Goal: Transaction & Acquisition: Purchase product/service

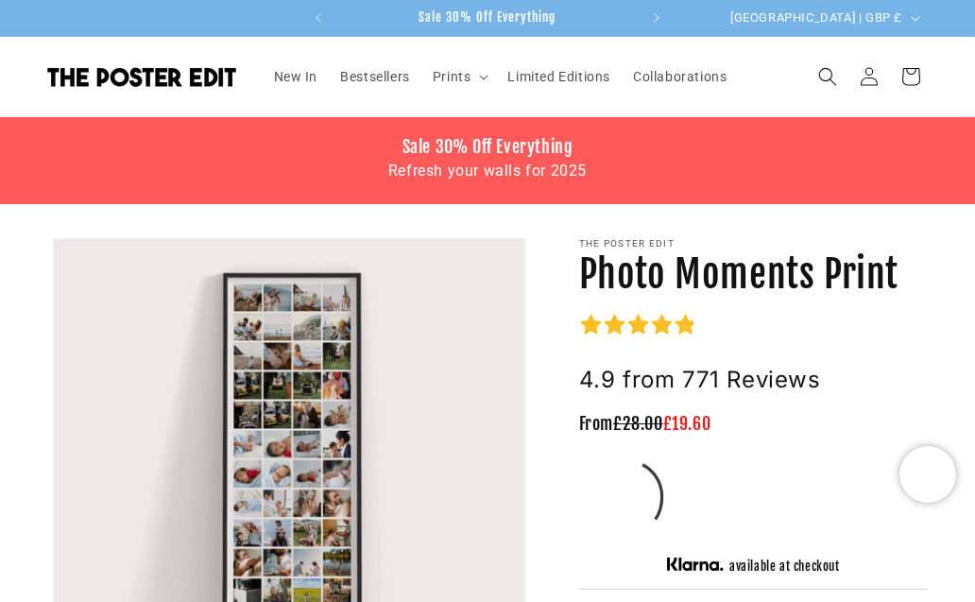
scroll to position [66, 0]
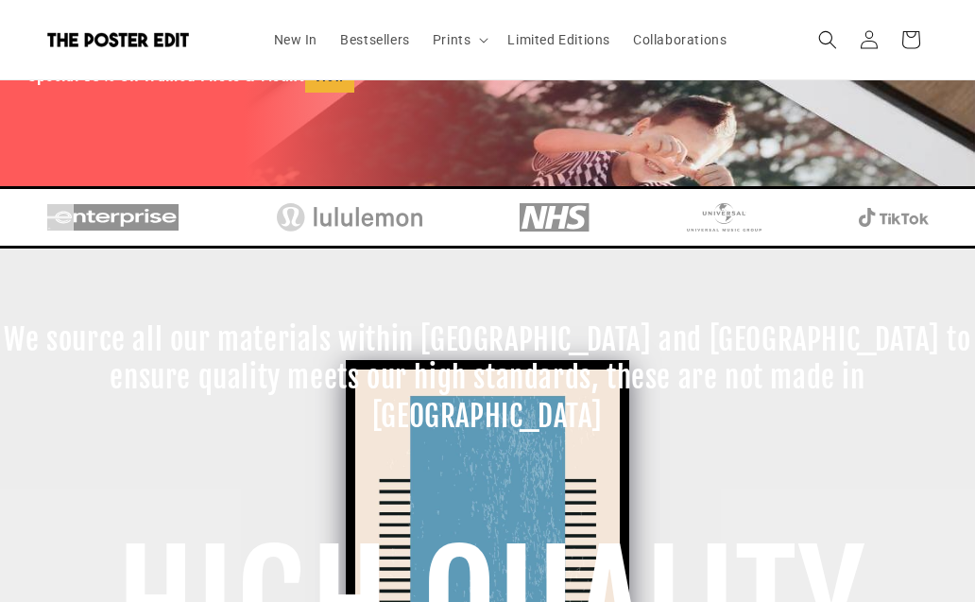
scroll to position [256, 0]
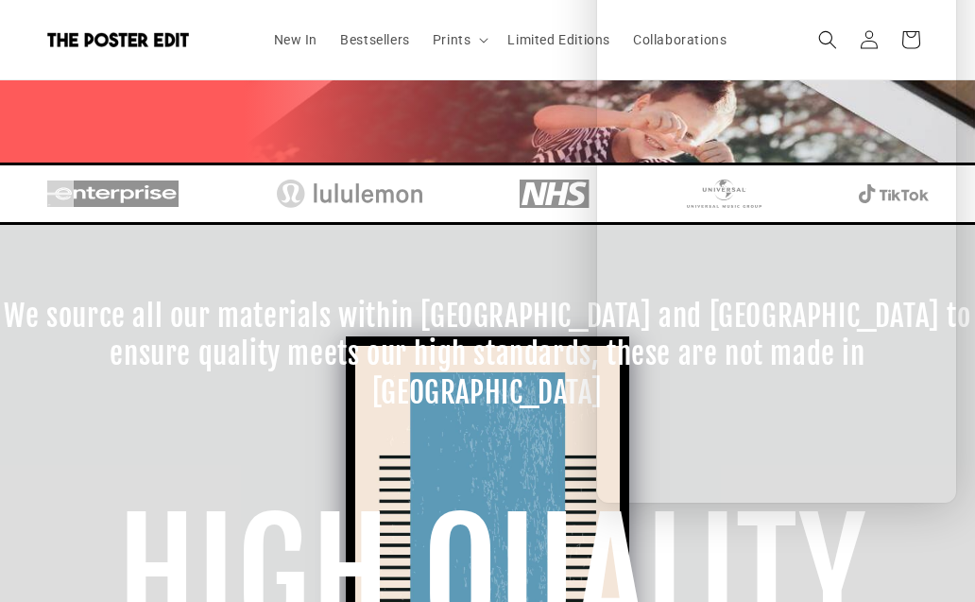
click at [737, 521] on h1 "HIGH QUALITY" at bounding box center [492, 578] width 975 height 190
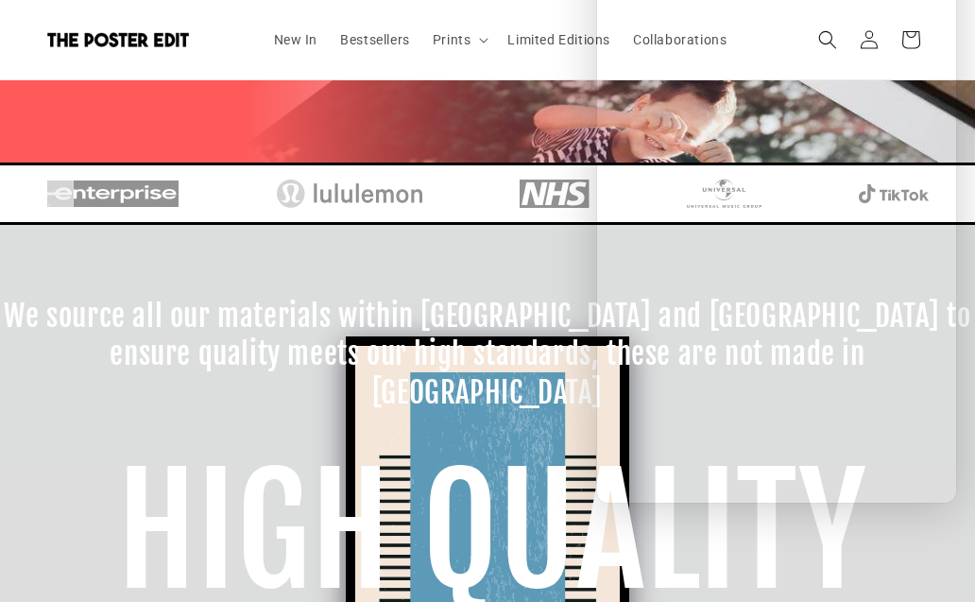
click at [532, 69] on header "New In Bestsellers Prints Prints Drinks Illustrations Maps & Travel Nursery & C…" at bounding box center [487, 39] width 975 height 79
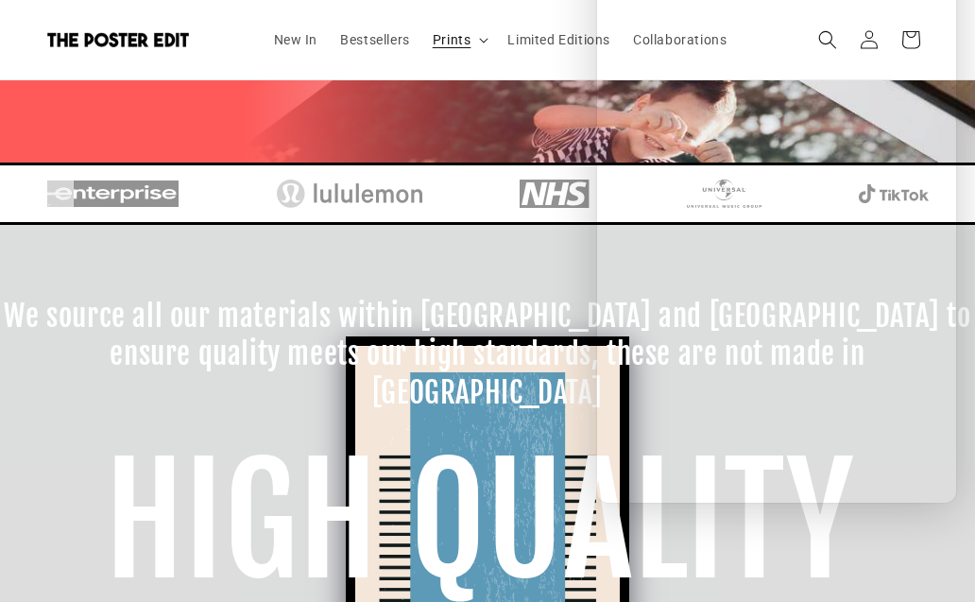
click at [458, 49] on summary "Prints" at bounding box center [459, 40] width 76 height 40
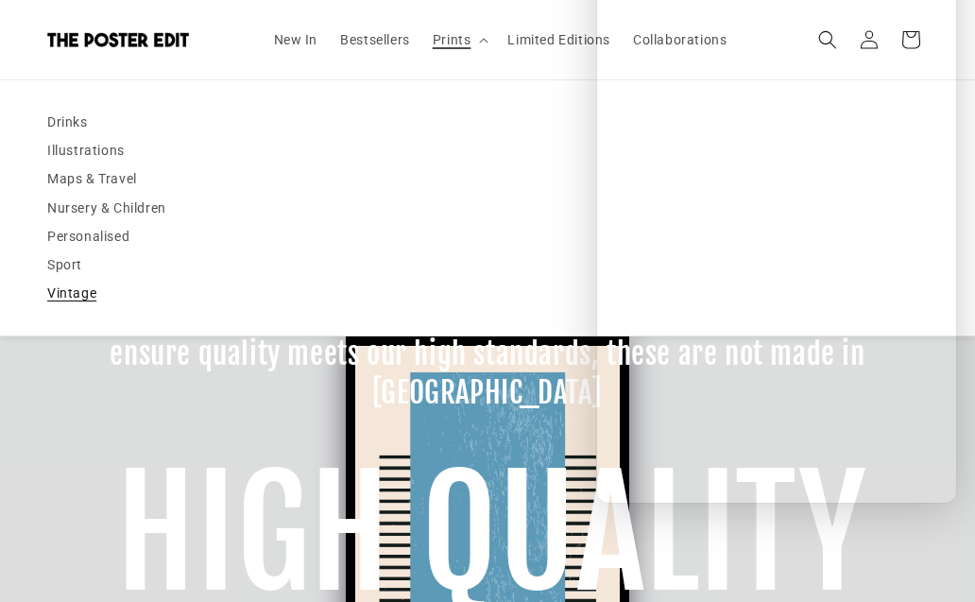
click at [102, 289] on link "Vintage" at bounding box center [487, 293] width 881 height 28
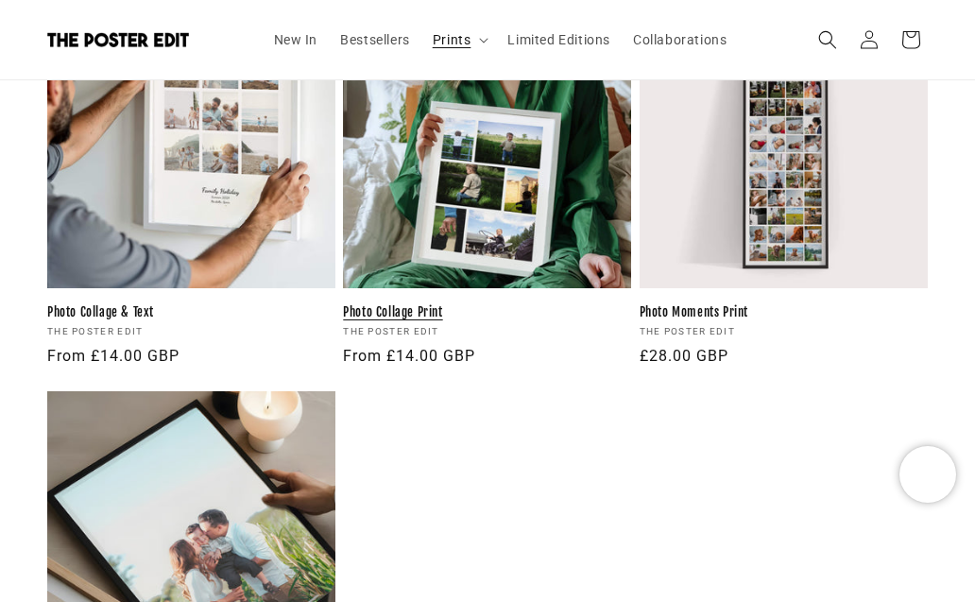
scroll to position [1593, 0]
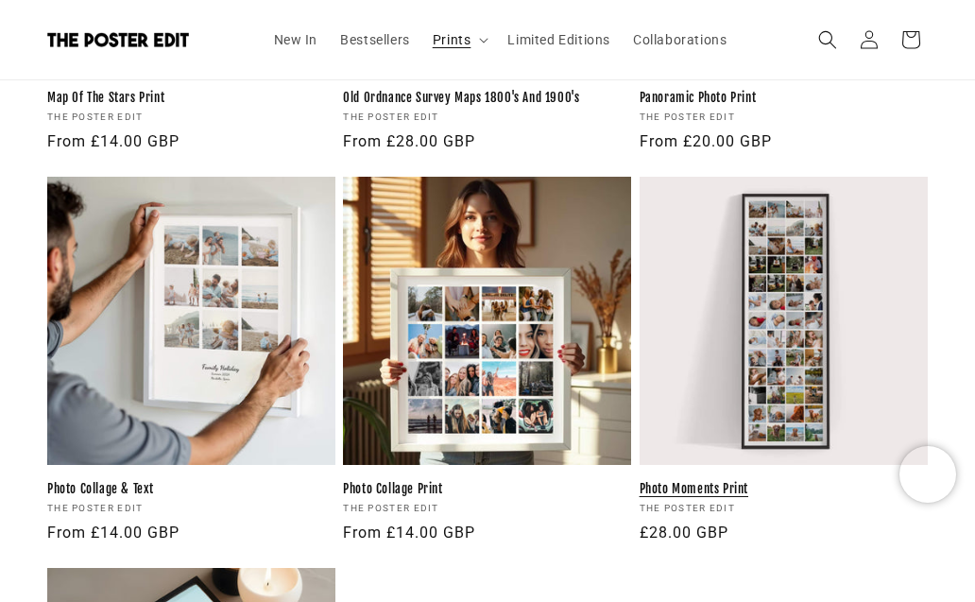
click at [742, 481] on link "Photo Moments Print" at bounding box center [784, 489] width 288 height 16
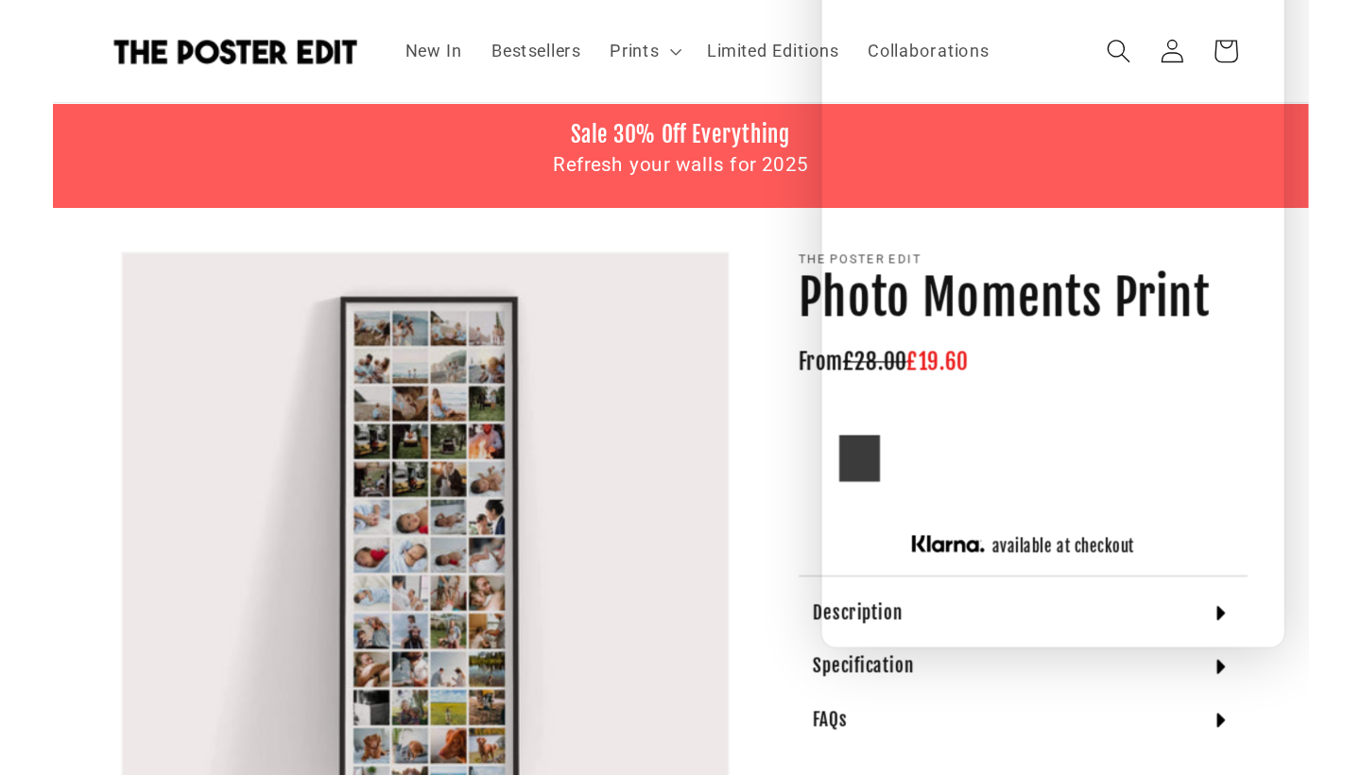
scroll to position [43, 1]
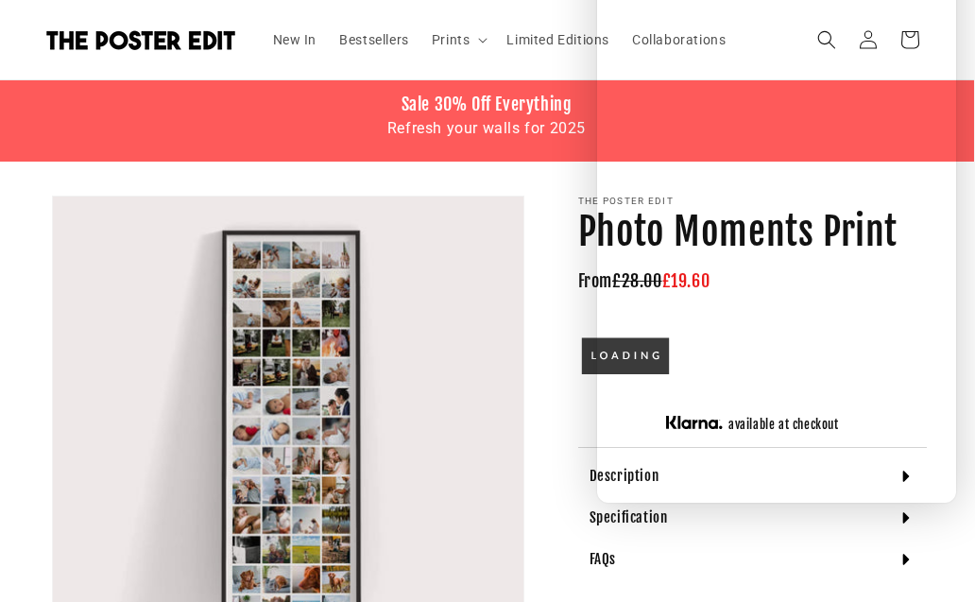
click at [535, 325] on div "The Poster Edit Photo Moments Print Photo Moments Print From £28.00 £19.60 avai…" at bounding box center [729, 441] width 396 height 491
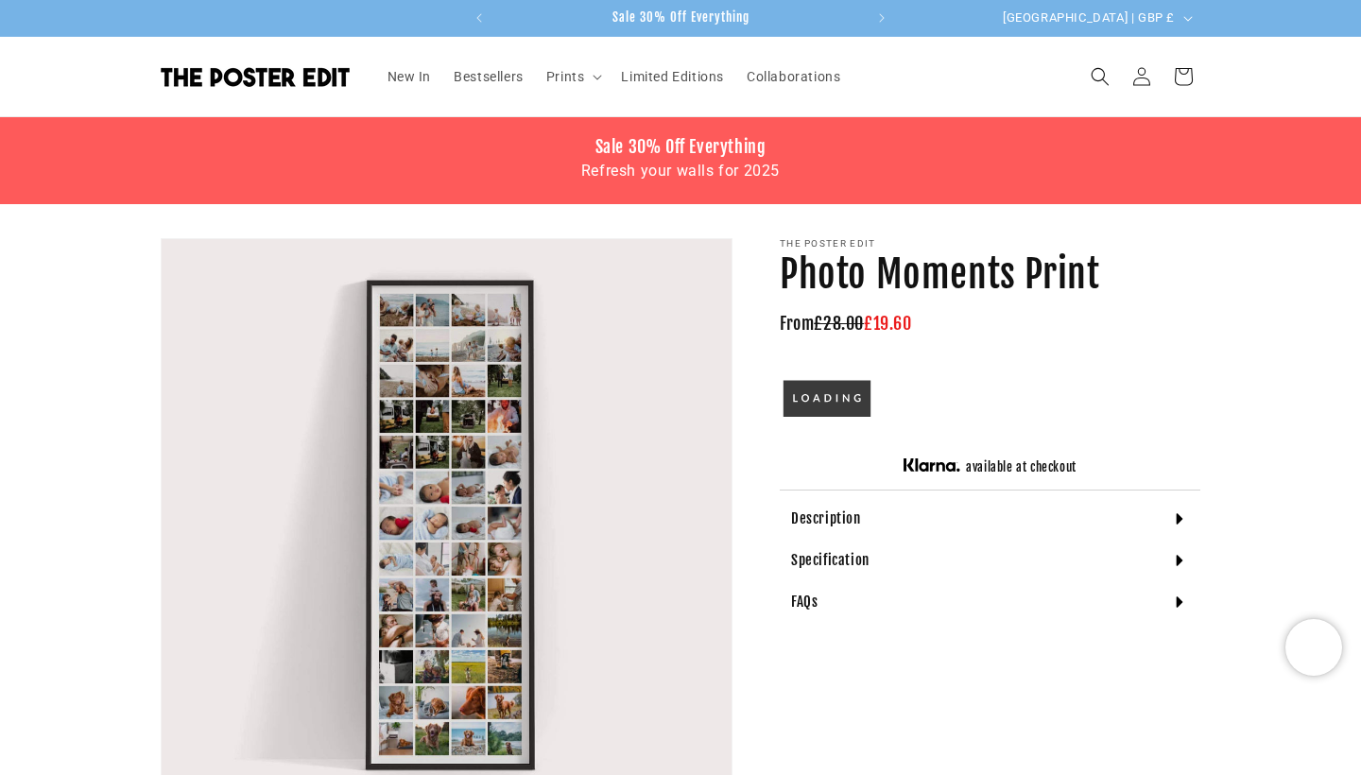
scroll to position [0, 0]
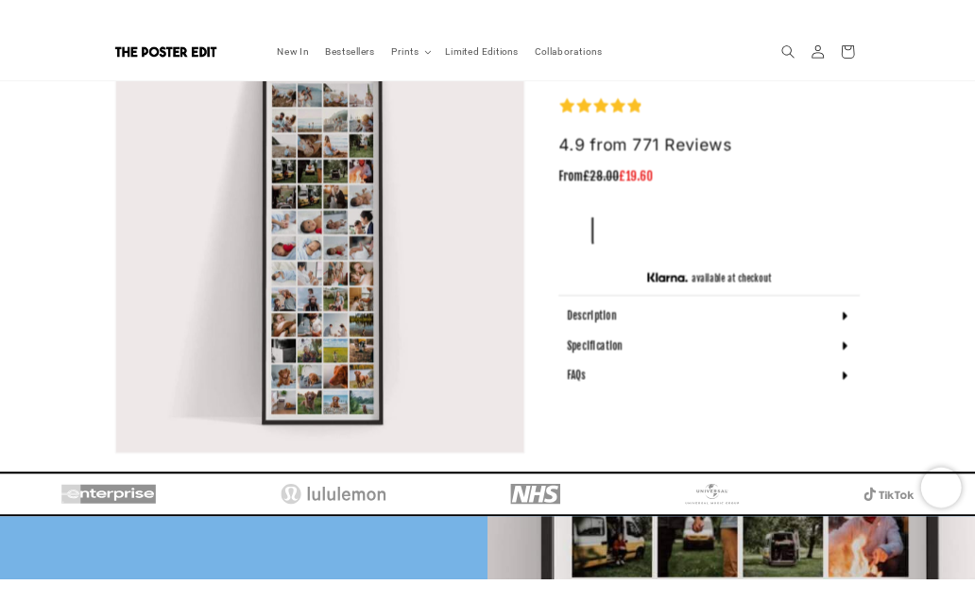
scroll to position [247, 0]
